Goal: Task Accomplishment & Management: Manage account settings

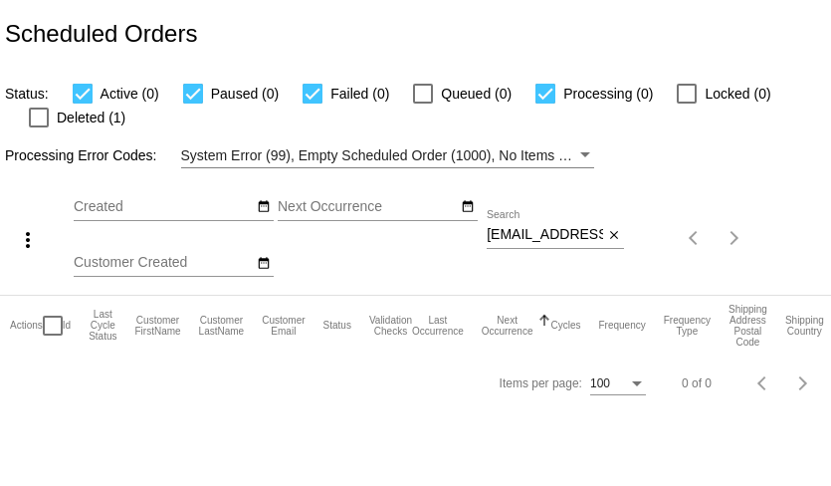
click at [85, 96] on div at bounding box center [83, 94] width 20 height 20
click at [83, 103] on input "Active (0)" at bounding box center [82, 103] width 1 height 1
click at [82, 94] on div at bounding box center [83, 94] width 20 height 20
click at [82, 103] on input "Active (0)" at bounding box center [82, 103] width 1 height 1
checkbox input "true"
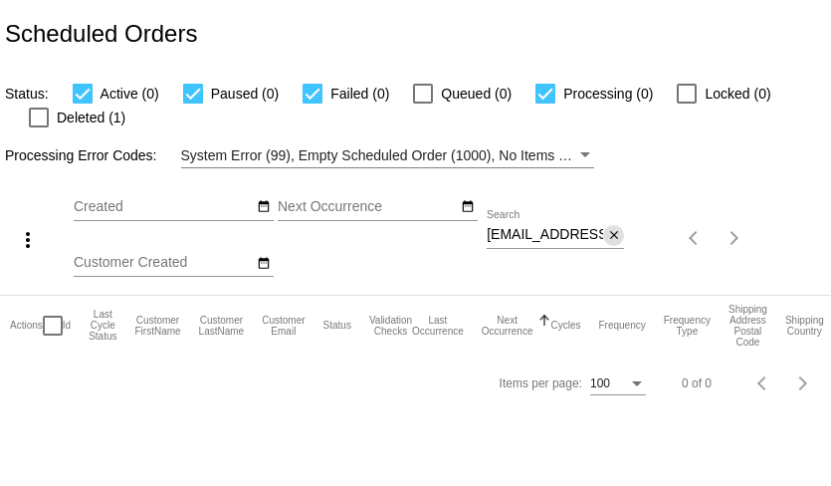
click at [612, 239] on mat-icon "close" at bounding box center [614, 236] width 14 height 16
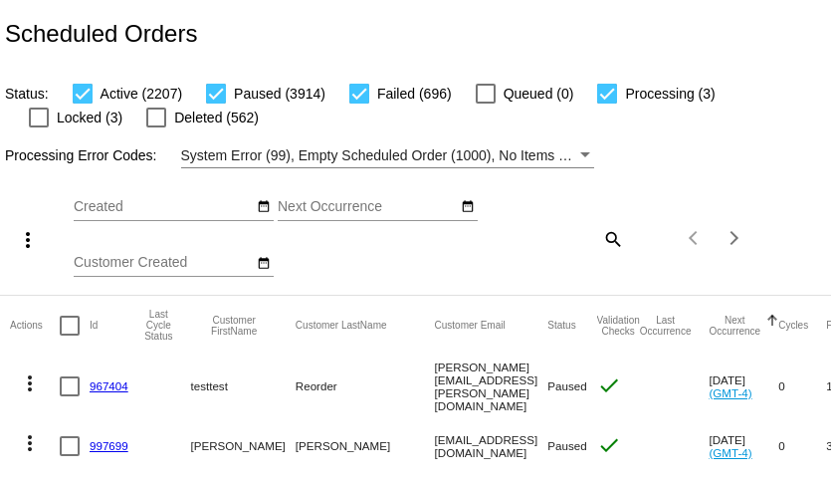
click at [219, 99] on div at bounding box center [216, 94] width 20 height 20
click at [216, 103] on input "Paused (3914)" at bounding box center [215, 103] width 1 height 1
checkbox input "false"
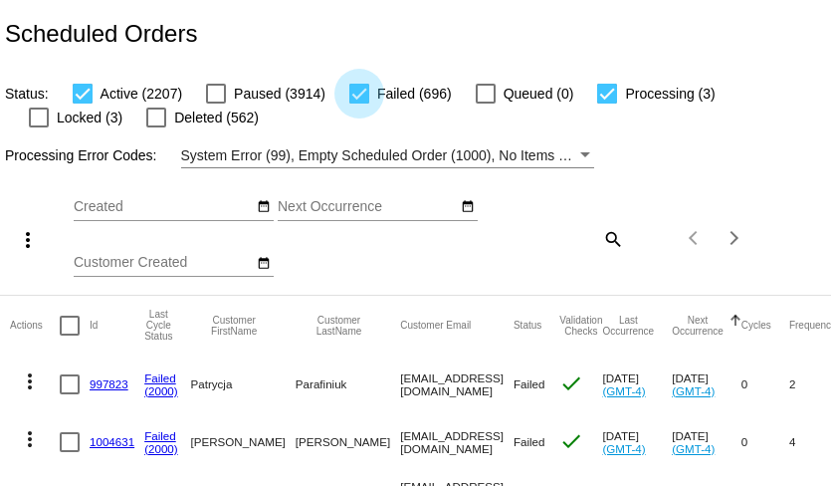
click at [353, 92] on div at bounding box center [359, 94] width 20 height 20
click at [358, 103] on input "Failed (696)" at bounding box center [358, 103] width 1 height 1
checkbox input "false"
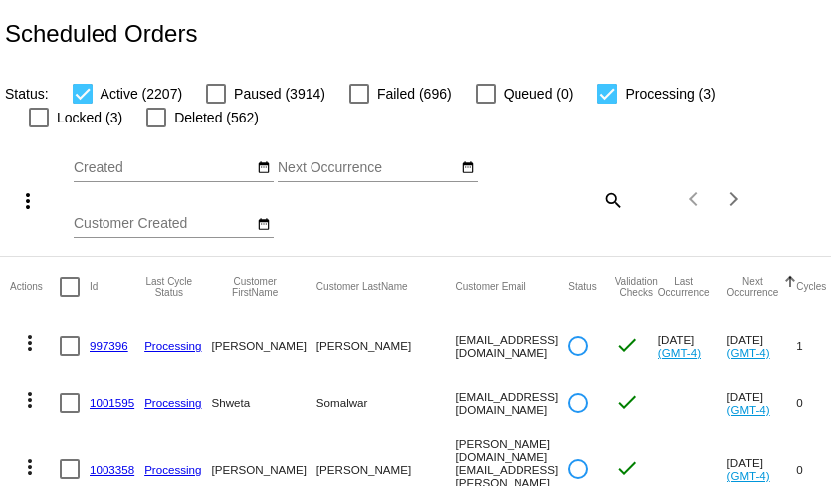
click at [82, 92] on div at bounding box center [83, 94] width 20 height 20
click at [82, 103] on input "Active (2207)" at bounding box center [82, 103] width 1 height 1
checkbox input "false"
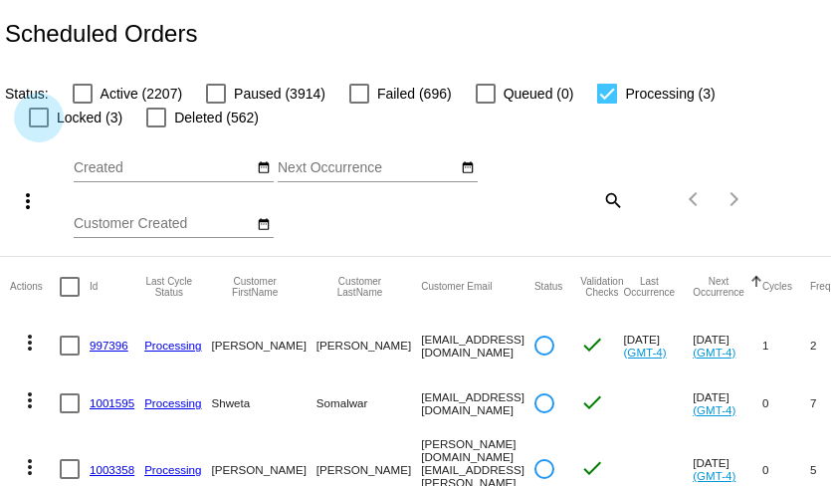
click at [49, 107] on div at bounding box center [39, 117] width 20 height 20
click at [39, 127] on input "Locked (3)" at bounding box center [38, 127] width 1 height 1
checkbox input "true"
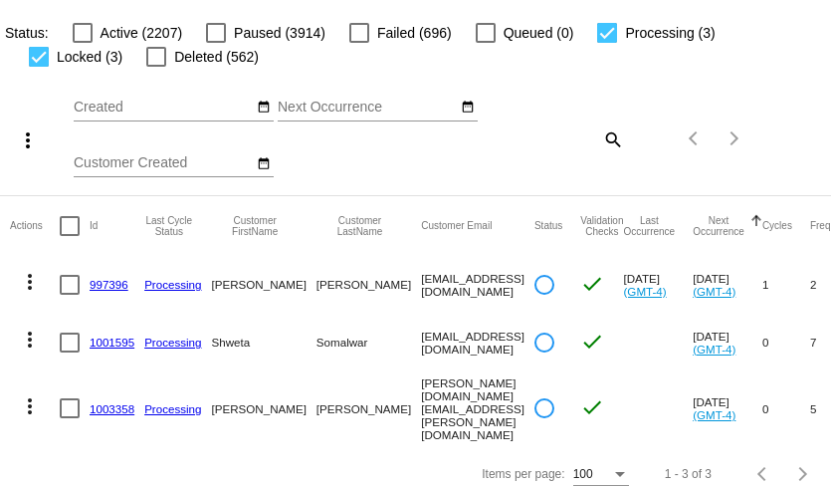
click at [31, 286] on mat-icon "more_vert" at bounding box center [30, 282] width 24 height 24
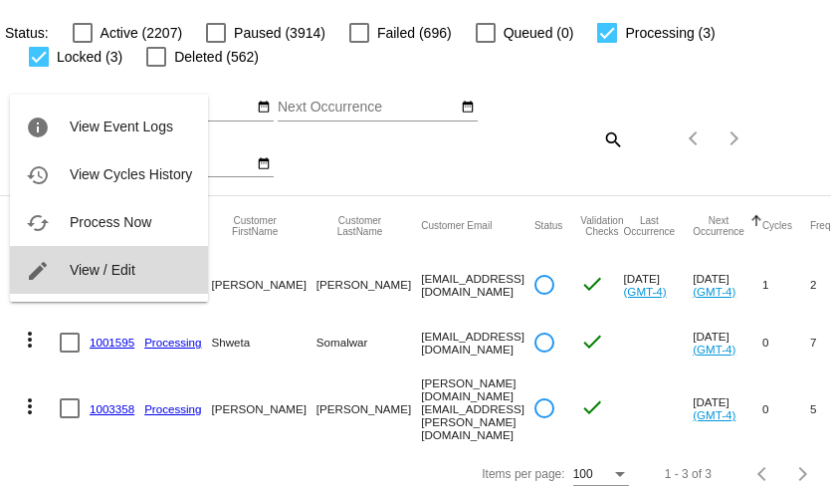
click at [77, 264] on span "View / Edit" at bounding box center [103, 270] width 66 height 16
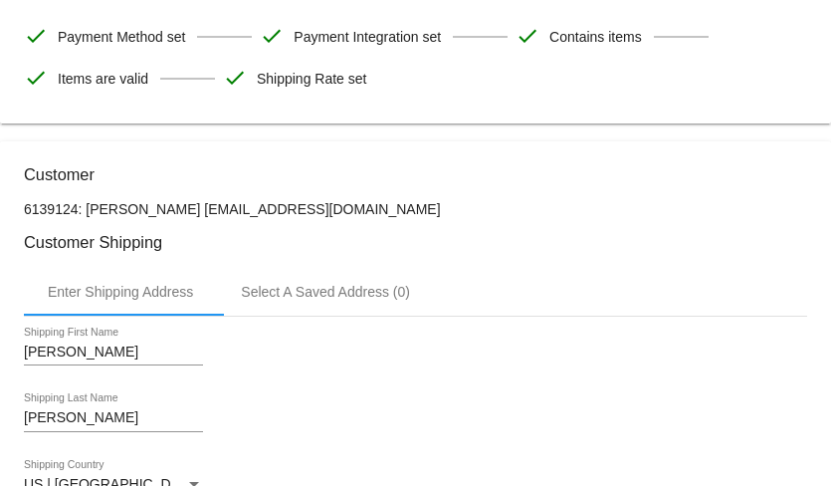
scroll to position [281, 0]
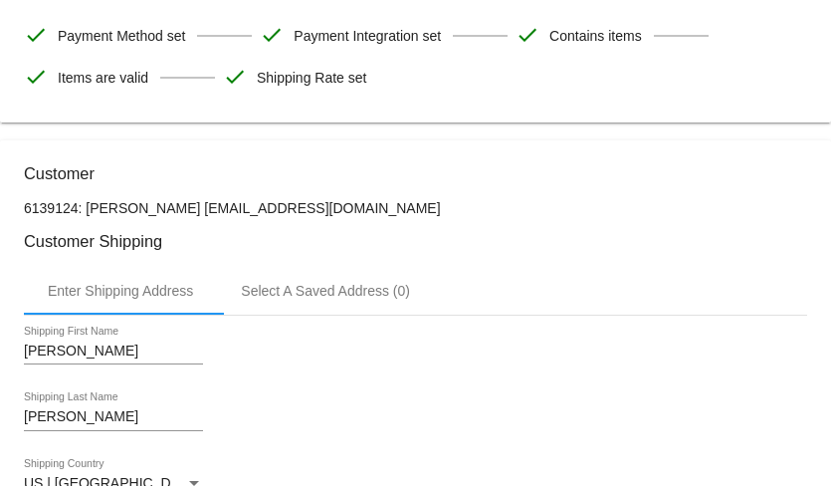
drag, startPoint x: 190, startPoint y: 217, endPoint x: 365, endPoint y: 215, distance: 175.1
click at [365, 215] on p "6139124: [PERSON_NAME] [EMAIL_ADDRESS][DOMAIN_NAME]" at bounding box center [415, 208] width 783 height 16
copy p "[EMAIL_ADDRESS][DOMAIN_NAME]"
